Goal: Information Seeking & Learning: Compare options

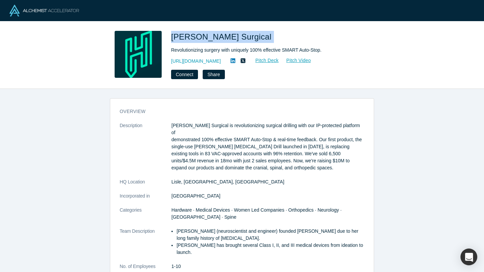
drag, startPoint x: 172, startPoint y: 37, endPoint x: 232, endPoint y: 37, distance: 60.1
click at [232, 37] on h1 "Hubly Surgical" at bounding box center [265, 37] width 188 height 12
copy span "Hubly Surgical"
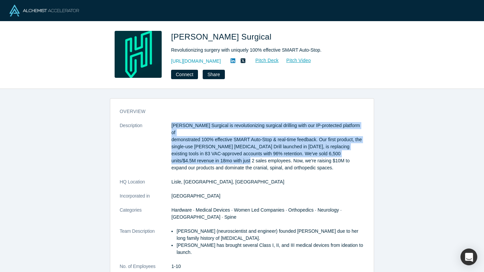
drag, startPoint x: 172, startPoint y: 125, endPoint x: 223, endPoint y: 155, distance: 59.3
click at [223, 155] on p "Hubly Surgical is revolutionizing surgical drilling with our IP-protected platf…" at bounding box center [267, 146] width 193 height 49
copy p "Hubly Surgical is revolutionizing surgical drilling with our IP-protected platf…"
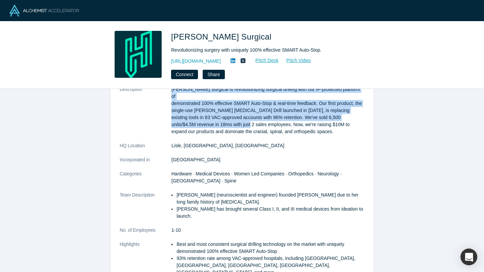
scroll to position [37, 0]
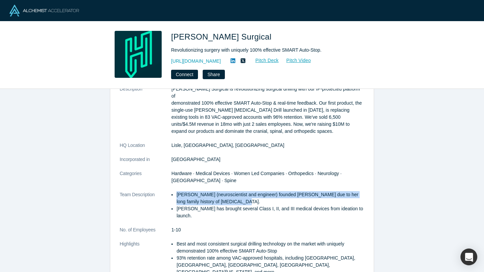
drag, startPoint x: 177, startPoint y: 188, endPoint x: 221, endPoint y: 195, distance: 44.9
click at [221, 195] on li "[PERSON_NAME] (neuroscientist and engineer) founded [PERSON_NAME] due to her lo…" at bounding box center [270, 198] width 188 height 14
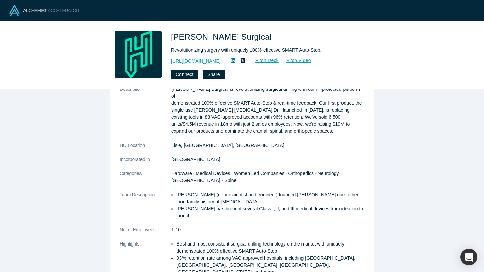
click at [203, 191] on li "[PERSON_NAME] (neuroscientist and engineer) founded [PERSON_NAME] due to her lo…" at bounding box center [270, 198] width 188 height 14
drag, startPoint x: 177, startPoint y: 187, endPoint x: 202, endPoint y: 190, distance: 25.6
click at [202, 191] on li "[PERSON_NAME] (neuroscientist and engineer) founded [PERSON_NAME] due to her lo…" at bounding box center [270, 198] width 188 height 14
copy li "[PERSON_NAME]"
drag, startPoint x: 177, startPoint y: 202, endPoint x: 202, endPoint y: 204, distance: 24.9
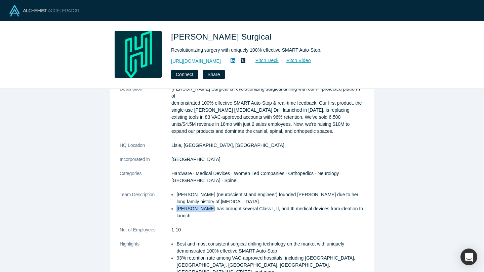
click at [202, 206] on li "[PERSON_NAME] has brought several Class I, II, and III medical devices from ide…" at bounding box center [270, 213] width 188 height 14
copy li "Tyler Panian"
click at [36, 11] on img at bounding box center [44, 11] width 70 height 12
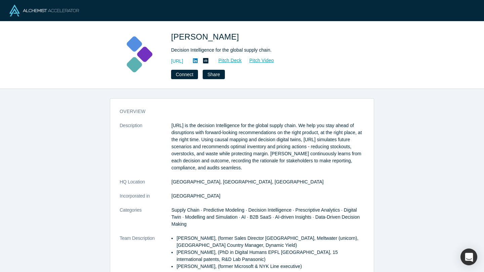
drag, startPoint x: 171, startPoint y: 125, endPoint x: 235, endPoint y: 131, distance: 64.2
click at [235, 131] on p "[URL] is the decision Intelligence for the global supply chain. We help you sta…" at bounding box center [267, 146] width 193 height 49
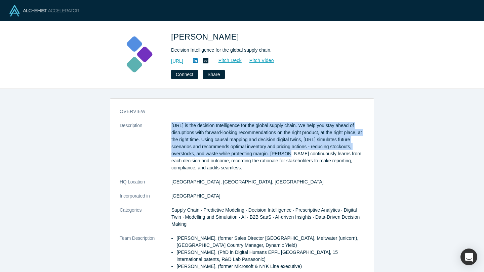
drag, startPoint x: 293, startPoint y: 156, endPoint x: 169, endPoint y: 123, distance: 128.2
click at [169, 123] on dl "Description Kimaru.ai is the decision Intelligence for the global supply chain.…" at bounding box center [242, 221] width 245 height 198
copy dl "Kimaru.ai is the decision Intelligence for the global supply chain. We help you…"
click at [242, 60] on link "Pitch Deck" at bounding box center [226, 61] width 31 height 8
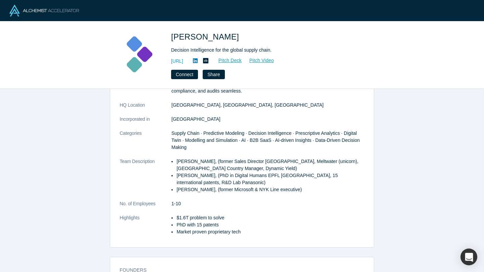
scroll to position [79, 0]
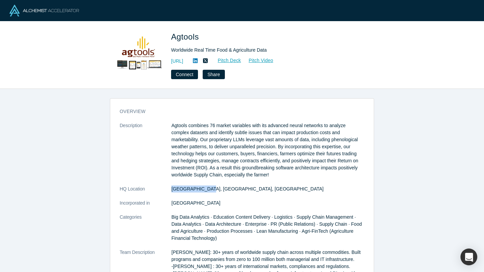
drag, startPoint x: 172, startPoint y: 189, endPoint x: 226, endPoint y: 189, distance: 54.4
click at [226, 189] on dd "[GEOGRAPHIC_DATA], [GEOGRAPHIC_DATA], [GEOGRAPHIC_DATA]" at bounding box center [267, 189] width 193 height 7
copy dd "[GEOGRAPHIC_DATA], [GEOGRAPHIC_DATA], [GEOGRAPHIC_DATA]"
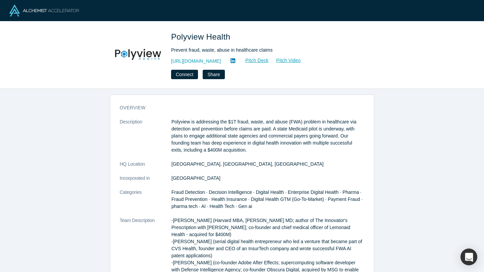
scroll to position [11, 0]
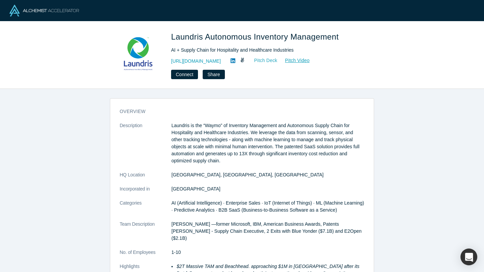
click at [269, 59] on link "Pitch Deck" at bounding box center [262, 61] width 31 height 8
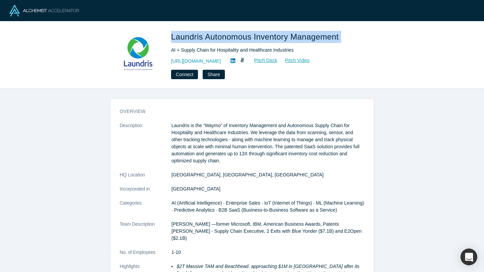
drag, startPoint x: 170, startPoint y: 37, endPoint x: 341, endPoint y: 33, distance: 171.4
click at [342, 33] on div "Laundris Autonomous Inventory Management AI + Supply Chain for Hospitality and …" at bounding box center [242, 55] width 264 height 48
copy span "Laundris Autonomous Inventory Management"
click at [272, 62] on link "Pitch Deck" at bounding box center [262, 61] width 31 height 8
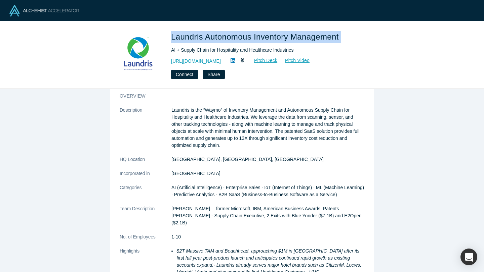
scroll to position [14, 0]
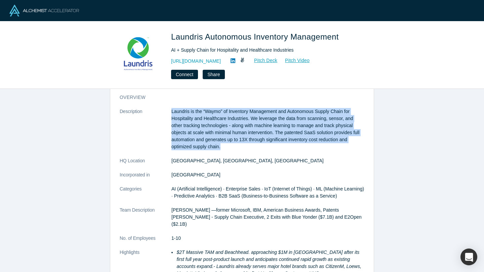
drag, startPoint x: 172, startPoint y: 111, endPoint x: 269, endPoint y: 148, distance: 104.6
click at [269, 148] on p "Laundris is the “Waymo” of Inventory Management and Autonomous Supply Chain for…" at bounding box center [267, 129] width 193 height 42
copy p "Laundris is the “Waymo” of Inventory Management and Autonomous Supply Chain for…"
click at [235, 59] on icon at bounding box center [232, 60] width 5 height 5
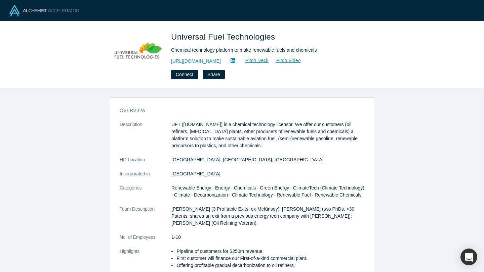
scroll to position [3, 0]
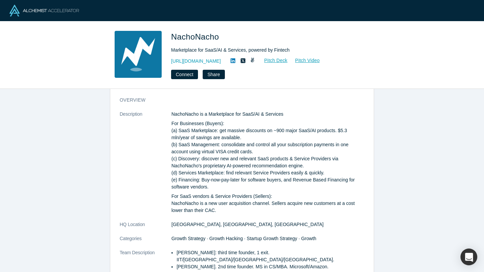
scroll to position [13, 0]
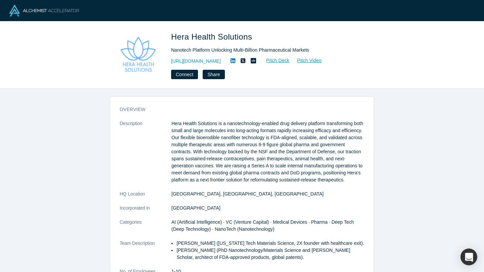
scroll to position [2, 0]
click at [290, 60] on link "Pitch Deck" at bounding box center [274, 61] width 31 height 8
click at [204, 64] on link "[URL][DOMAIN_NAME]" at bounding box center [196, 61] width 50 height 7
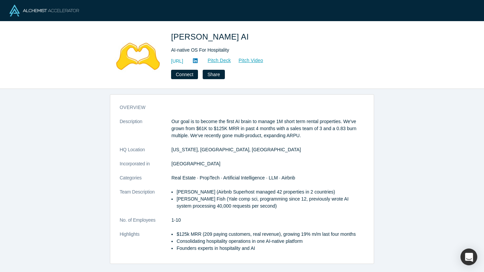
scroll to position [5, 0]
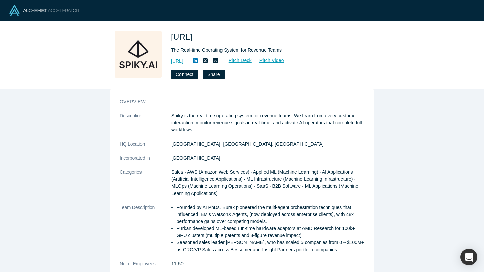
scroll to position [10, 0]
click at [252, 59] on link "Pitch Deck" at bounding box center [236, 61] width 31 height 8
click at [198, 61] on icon at bounding box center [195, 60] width 5 height 5
drag, startPoint x: 171, startPoint y: 116, endPoint x: 213, endPoint y: 122, distance: 42.9
click at [213, 122] on p "Spiky is the real-time operating system for revenue teams. We learn from every …" at bounding box center [267, 122] width 193 height 21
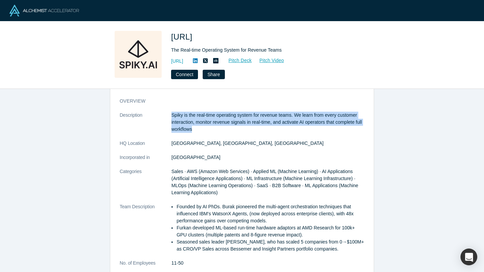
drag, startPoint x: 172, startPoint y: 115, endPoint x: 222, endPoint y: 126, distance: 50.9
click at [222, 126] on p "Spiky is the real-time operating system for revenue teams. We learn from every …" at bounding box center [267, 122] width 193 height 21
copy p "Spiky is the real-time operating system for revenue teams. We learn from every …"
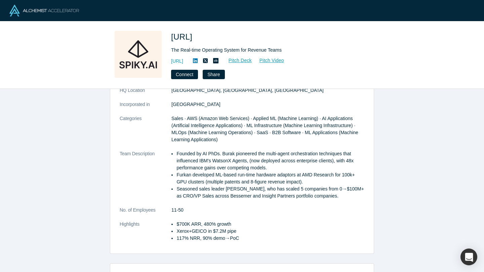
scroll to position [62, 0]
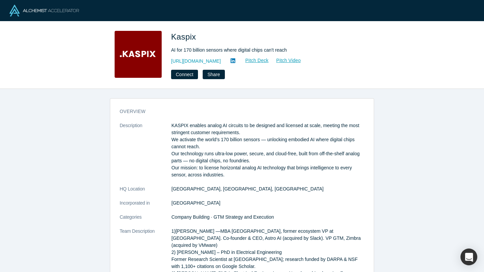
scroll to position [14, 0]
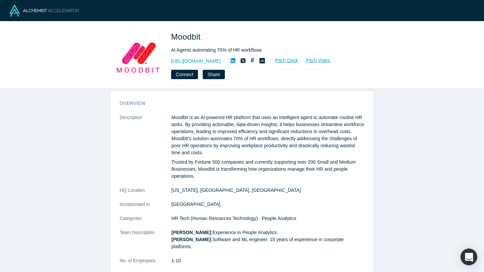
scroll to position [9, 0]
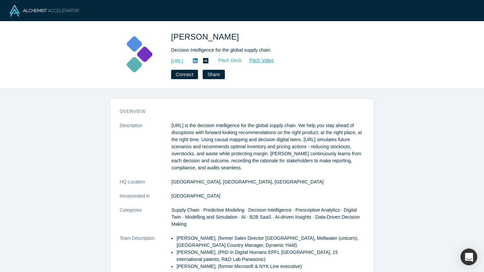
click at [242, 58] on link "Pitch Deck" at bounding box center [226, 61] width 31 height 8
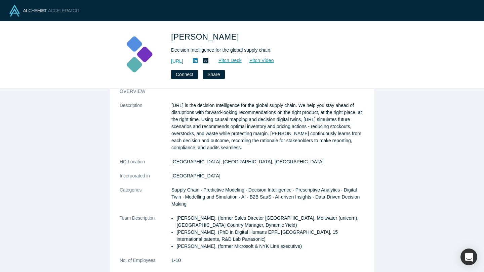
scroll to position [18, 0]
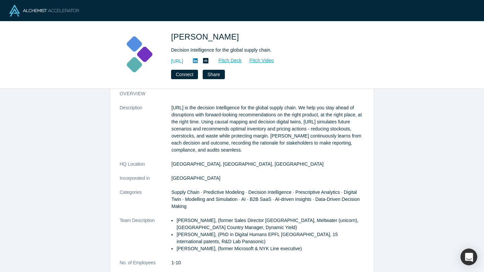
click at [172, 107] on p "Kimaru.ai is the decision Intelligence for the global supply chain. We help you…" at bounding box center [267, 128] width 193 height 49
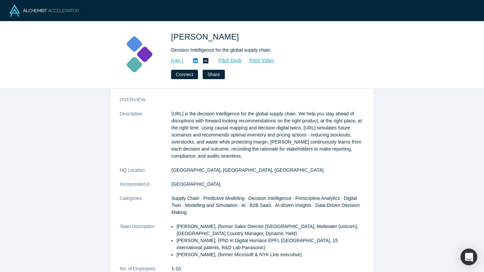
scroll to position [11, 0]
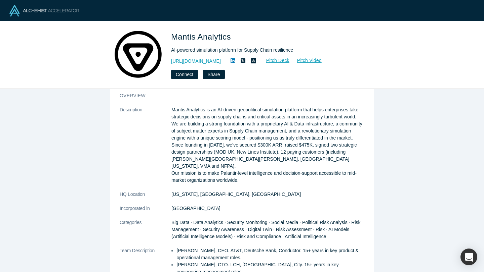
scroll to position [15, 0]
click at [280, 61] on link "Pitch Deck" at bounding box center [274, 61] width 31 height 8
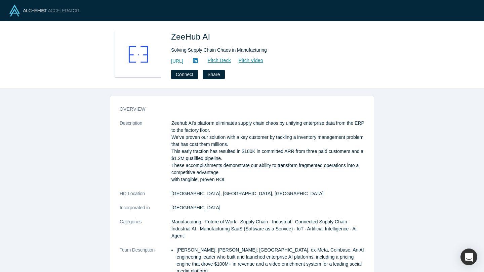
scroll to position [4, 0]
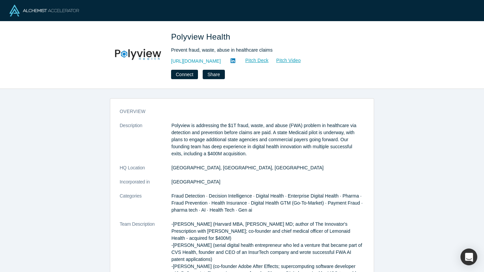
scroll to position [5, 0]
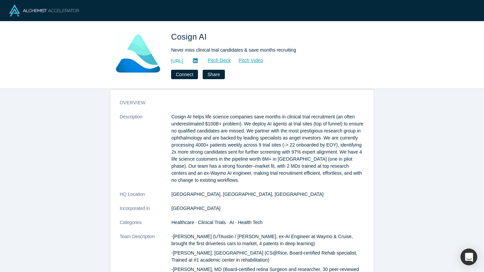
scroll to position [8, 0]
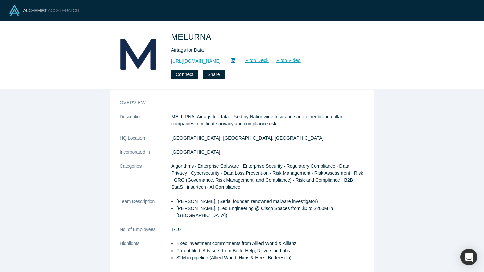
scroll to position [5, 0]
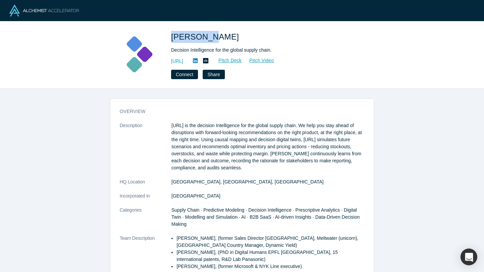
drag, startPoint x: 171, startPoint y: 36, endPoint x: 208, endPoint y: 36, distance: 37.6
click at [208, 36] on div "Kimaru AI Decision Intelligence for the global supply chain. https://kimaru.ai/…" at bounding box center [242, 55] width 264 height 48
copy span "Kimaru AI"
click at [219, 25] on div "Kimaru AI Decision Intelligence for the global supply chain. https://kimaru.ai/…" at bounding box center [242, 55] width 484 height 68
